Goal: Information Seeking & Learning: Learn about a topic

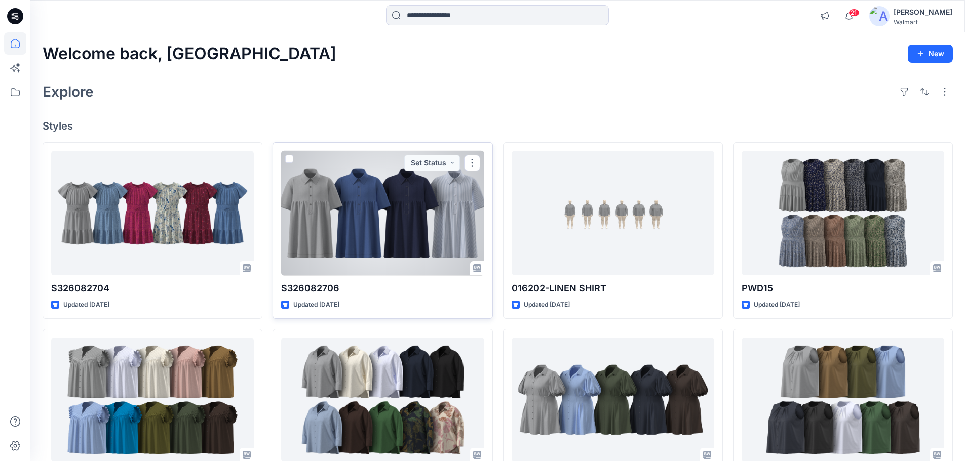
click at [337, 235] on div at bounding box center [382, 213] width 203 height 125
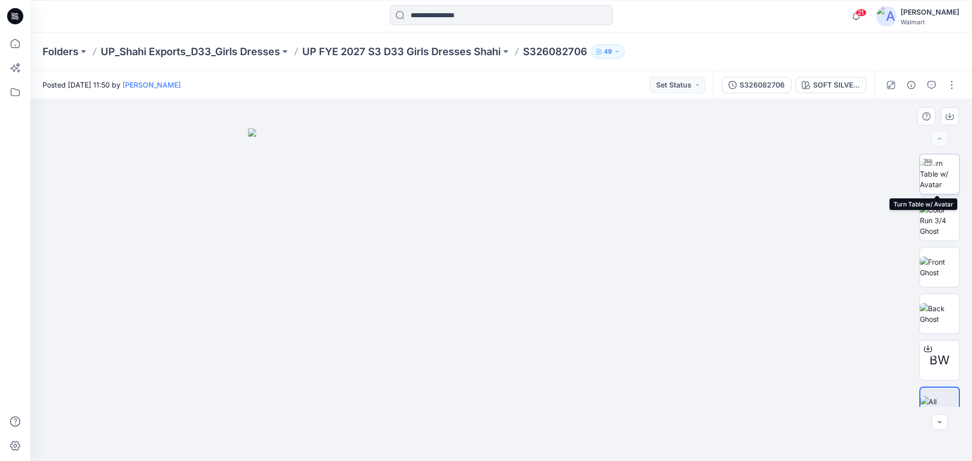
click at [938, 182] on img at bounding box center [940, 174] width 40 height 32
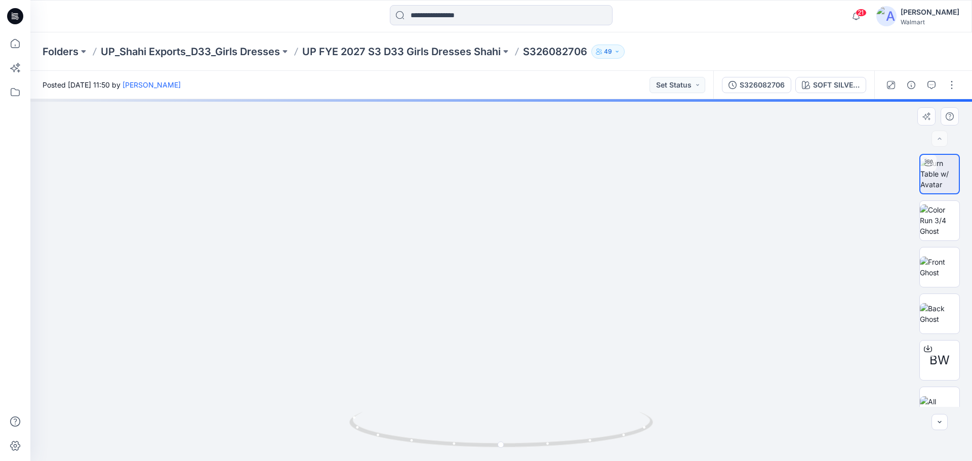
drag, startPoint x: 522, startPoint y: 268, endPoint x: 522, endPoint y: 311, distance: 43.1
click at [522, 311] on img at bounding box center [503, 67] width 1341 height 788
drag, startPoint x: 470, startPoint y: 396, endPoint x: 470, endPoint y: 255, distance: 141.3
click at [470, 255] on img at bounding box center [503, 202] width 1341 height 1341
drag, startPoint x: 464, startPoint y: 364, endPoint x: 461, endPoint y: 359, distance: 6.1
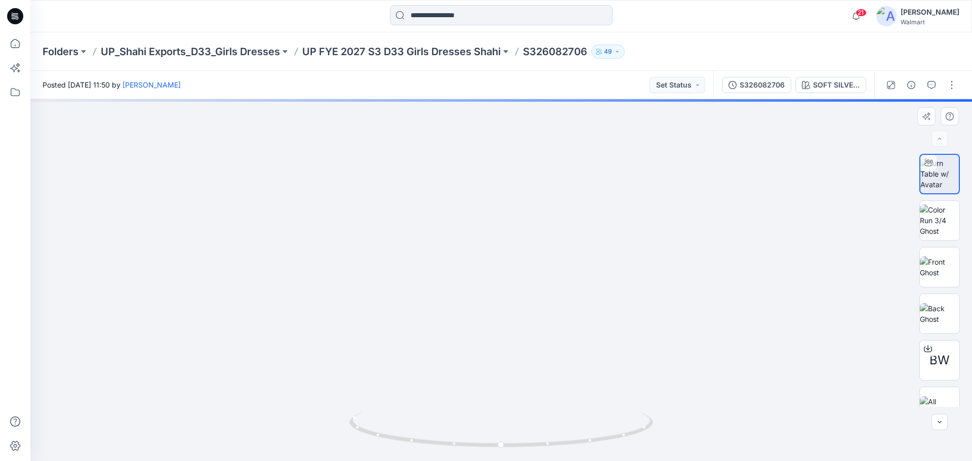
drag, startPoint x: 524, startPoint y: 445, endPoint x: 391, endPoint y: 439, distance: 132.3
click at [386, 442] on icon at bounding box center [502, 431] width 306 height 38
drag, startPoint x: 482, startPoint y: 272, endPoint x: 482, endPoint y: 390, distance: 117.5
click at [482, 390] on img at bounding box center [501, 49] width 1341 height 826
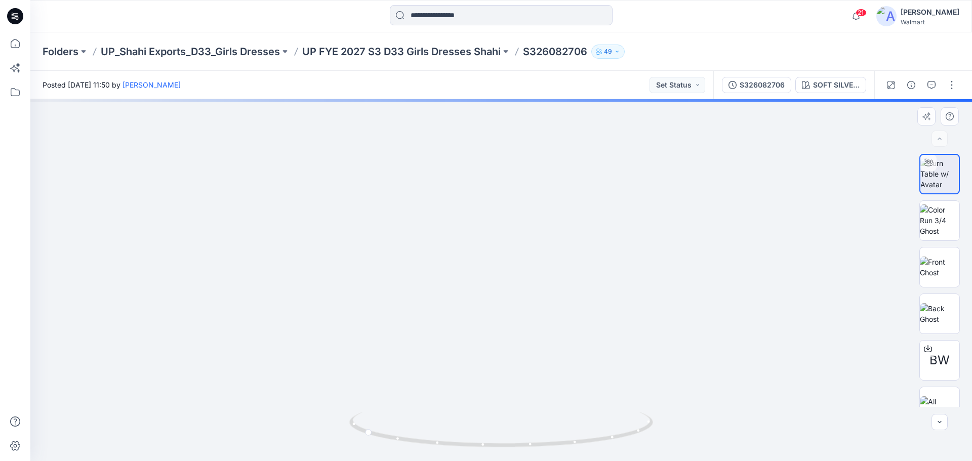
drag, startPoint x: 489, startPoint y: 292, endPoint x: 489, endPoint y: 307, distance: 15.2
drag, startPoint x: 482, startPoint y: 318, endPoint x: 482, endPoint y: 386, distance: 68.4
click at [482, 386] on img at bounding box center [501, 31] width 1620 height 860
click at [941, 274] on img at bounding box center [940, 267] width 40 height 21
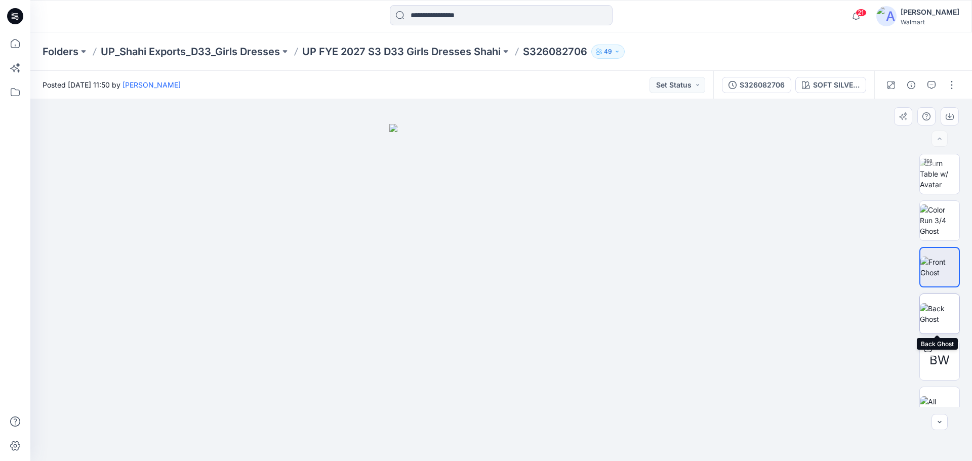
click at [936, 318] on img at bounding box center [940, 313] width 40 height 21
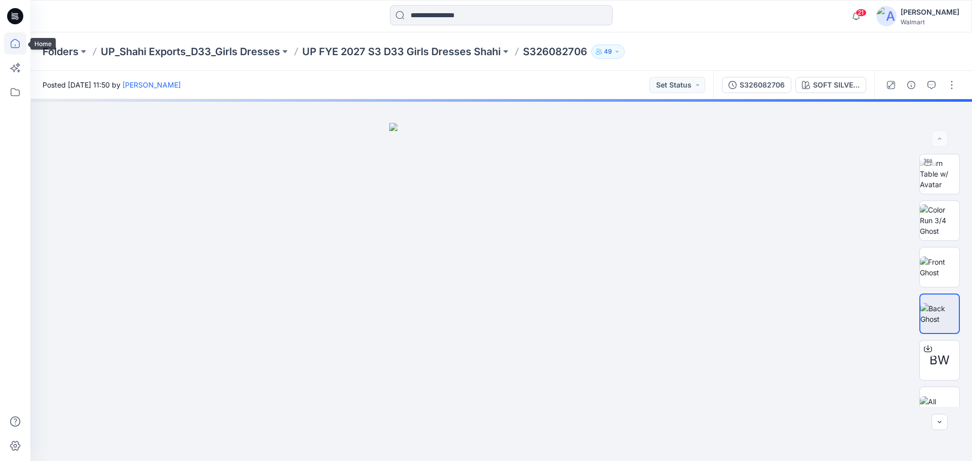
click at [14, 46] on icon at bounding box center [15, 43] width 22 height 22
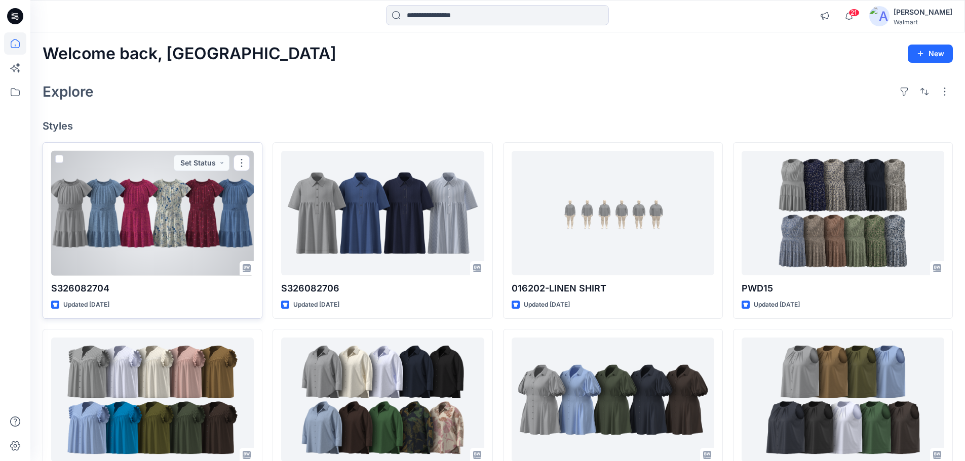
click at [93, 238] on div at bounding box center [152, 213] width 203 height 125
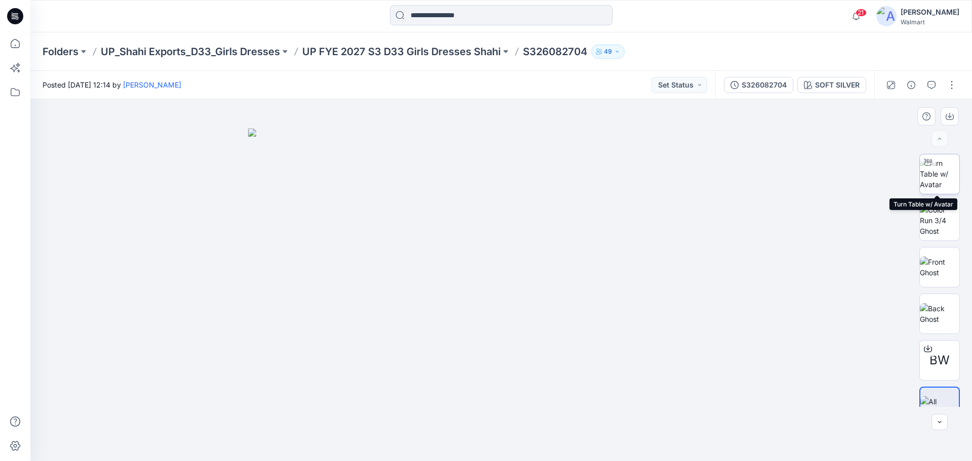
click at [942, 178] on img at bounding box center [940, 174] width 40 height 32
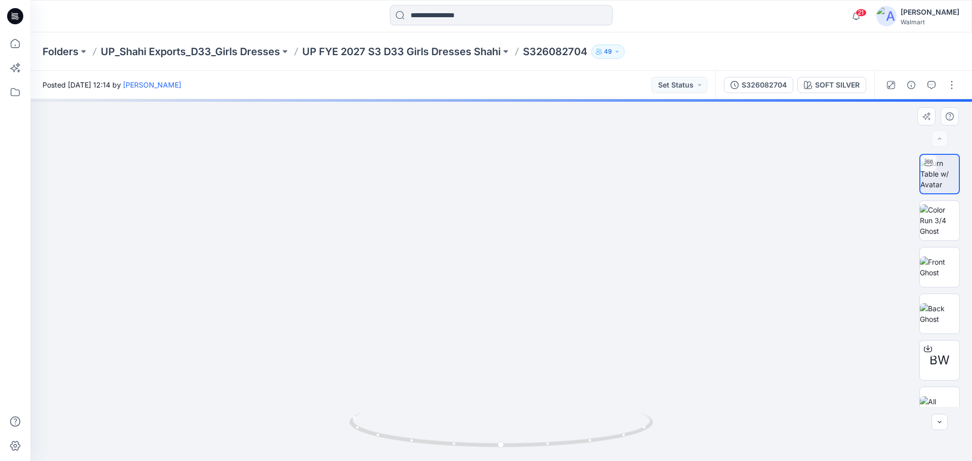
drag, startPoint x: 667, startPoint y: 284, endPoint x: 667, endPoint y: 359, distance: 75.0
click at [667, 359] on img at bounding box center [503, 53] width 1480 height 815
drag, startPoint x: 532, startPoint y: 232, endPoint x: 532, endPoint y: 289, distance: 56.2
click at [532, 289] on img at bounding box center [505, 6] width 1900 height 910
drag, startPoint x: 528, startPoint y: 276, endPoint x: 529, endPoint y: 290, distance: 14.2
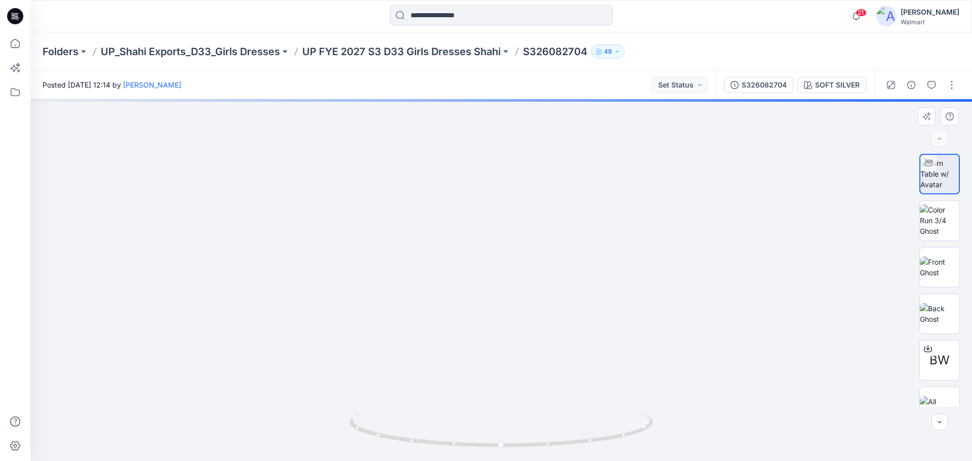
click at [529, 290] on img at bounding box center [504, 88] width 1480 height 746
drag, startPoint x: 524, startPoint y: 294, endPoint x: 528, endPoint y: 308, distance: 14.1
click at [528, 308] on img at bounding box center [506, 119] width 1341 height 684
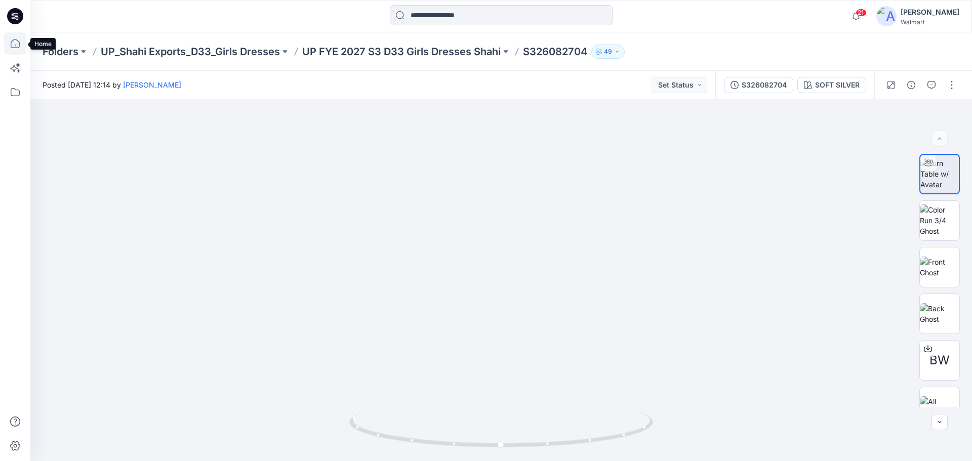
click at [18, 43] on icon at bounding box center [15, 43] width 22 height 22
